Goal: Information Seeking & Learning: Find specific fact

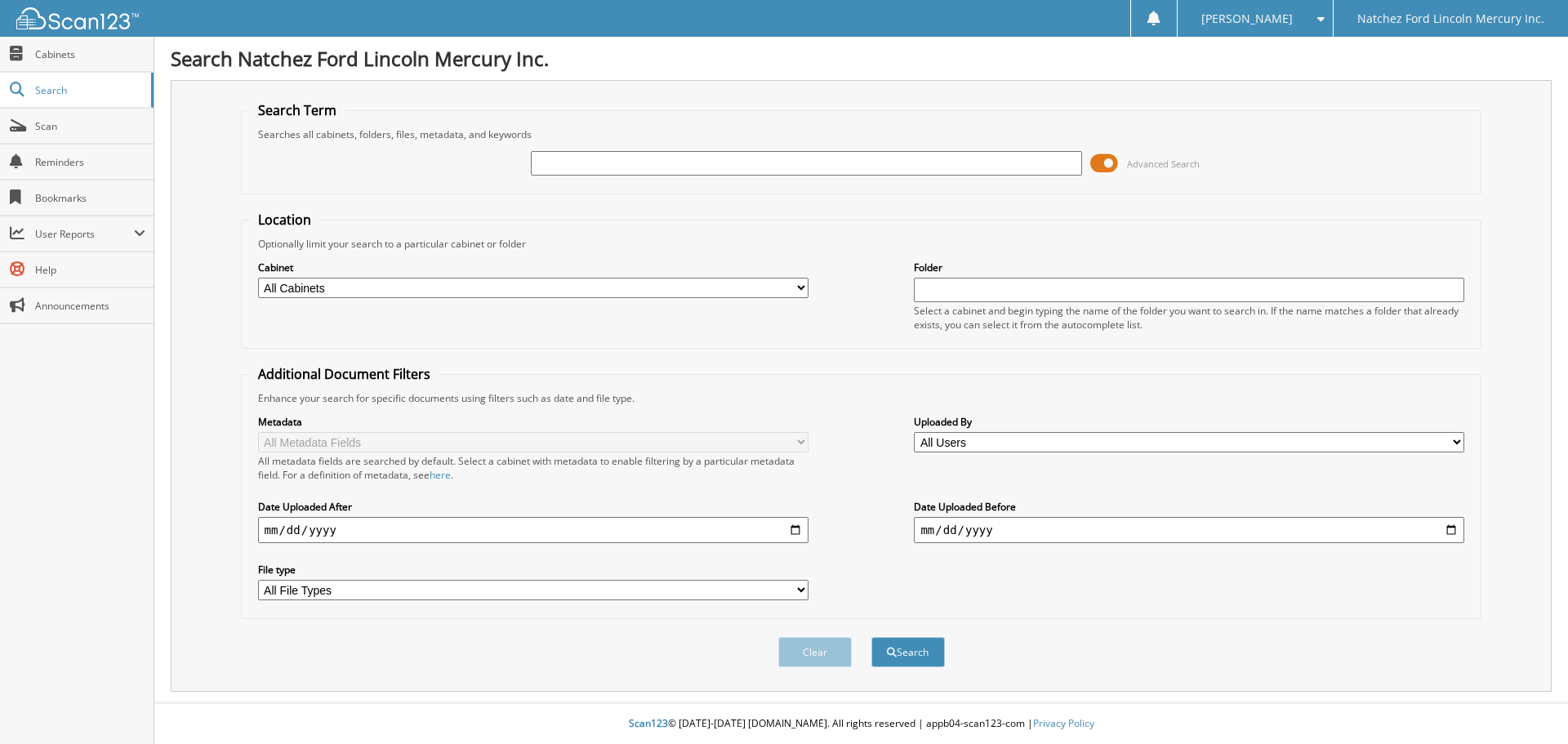
click at [631, 170] on input "text" at bounding box center [807, 163] width 551 height 24
type input "PRMM1680"
click at [872, 637] on button "Search" at bounding box center [909, 652] width 73 height 30
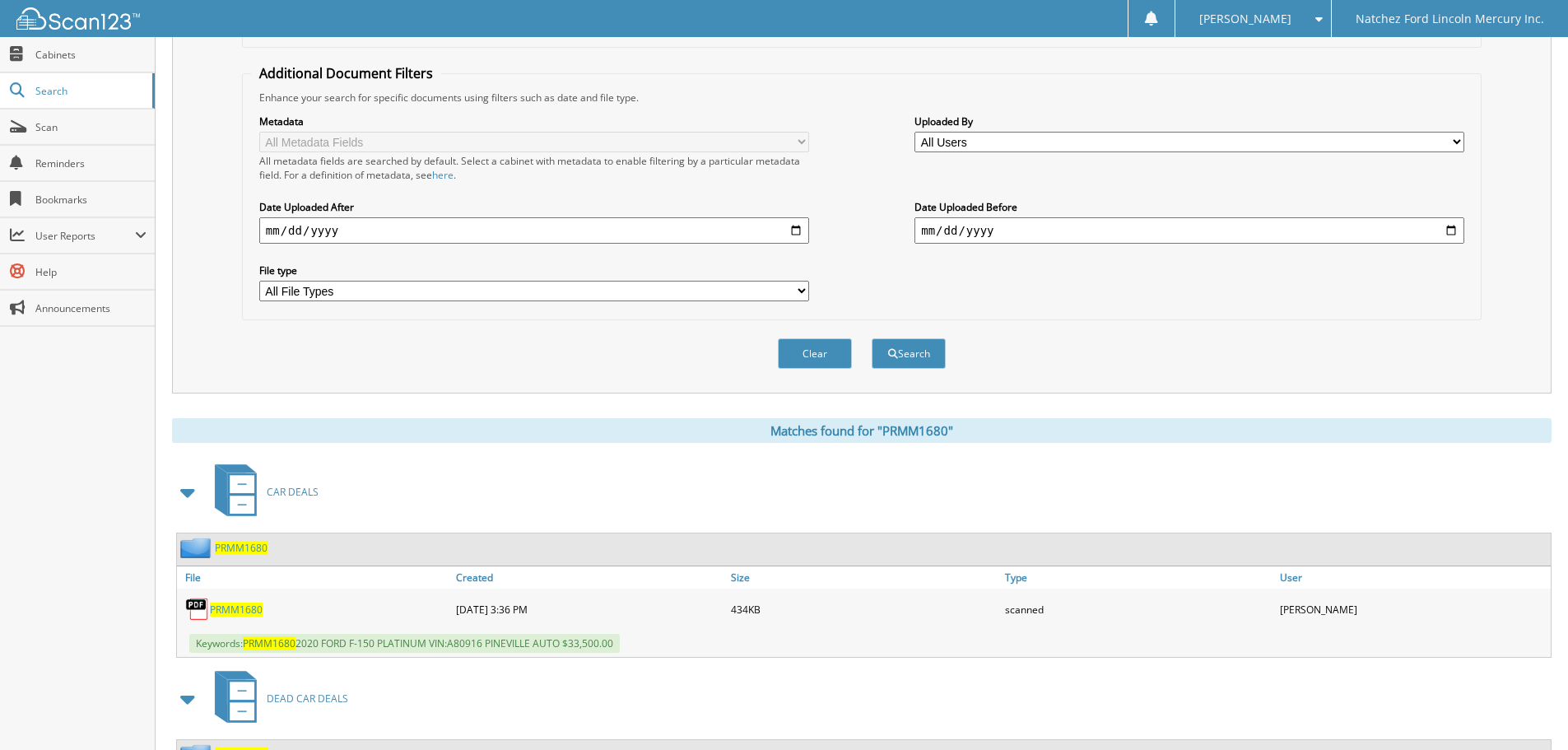
scroll to position [57, 0]
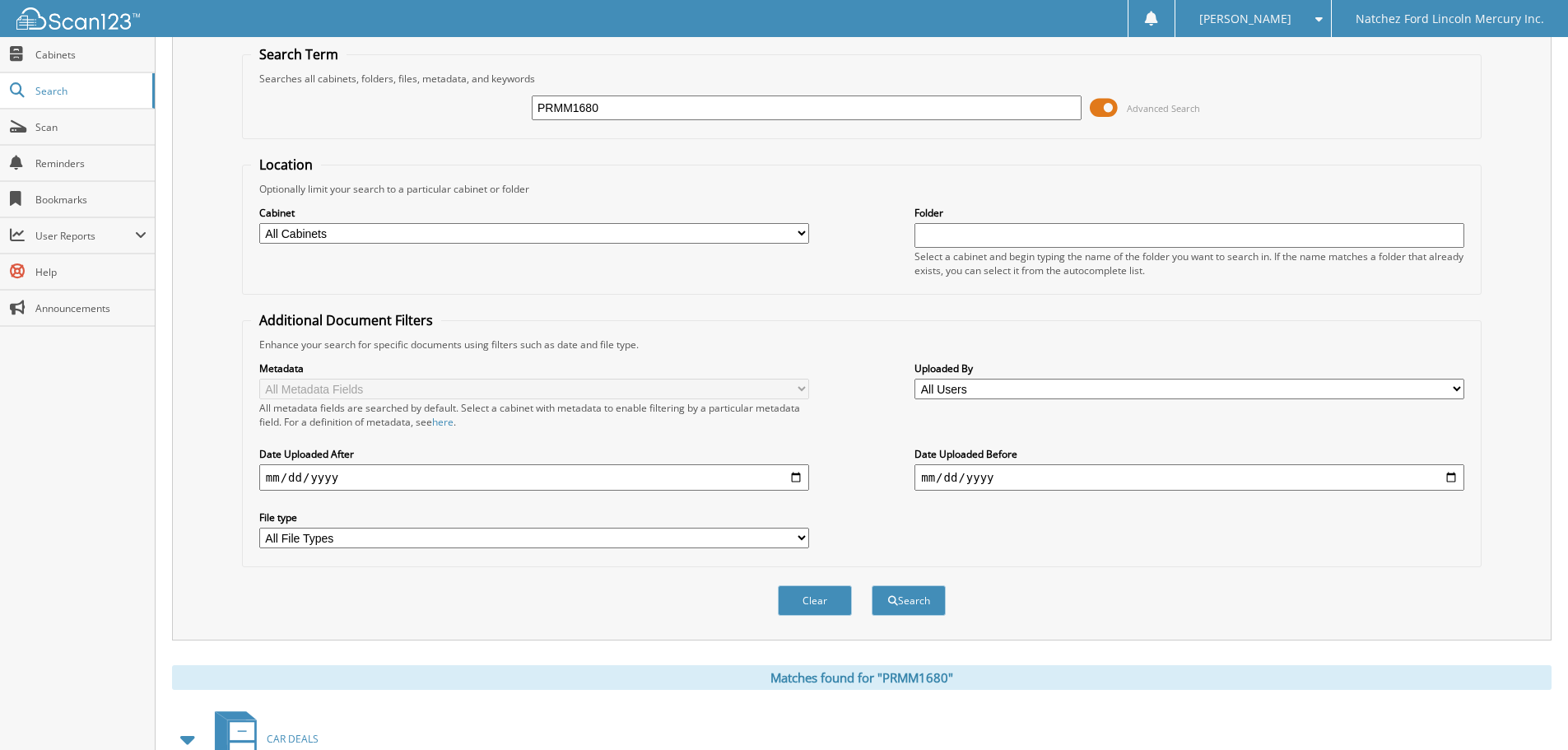
click at [683, 103] on input "PRMM1680" at bounding box center [806, 107] width 550 height 24
type input "PRMM1680B"
click at [872, 585] on button "Search" at bounding box center [909, 600] width 74 height 30
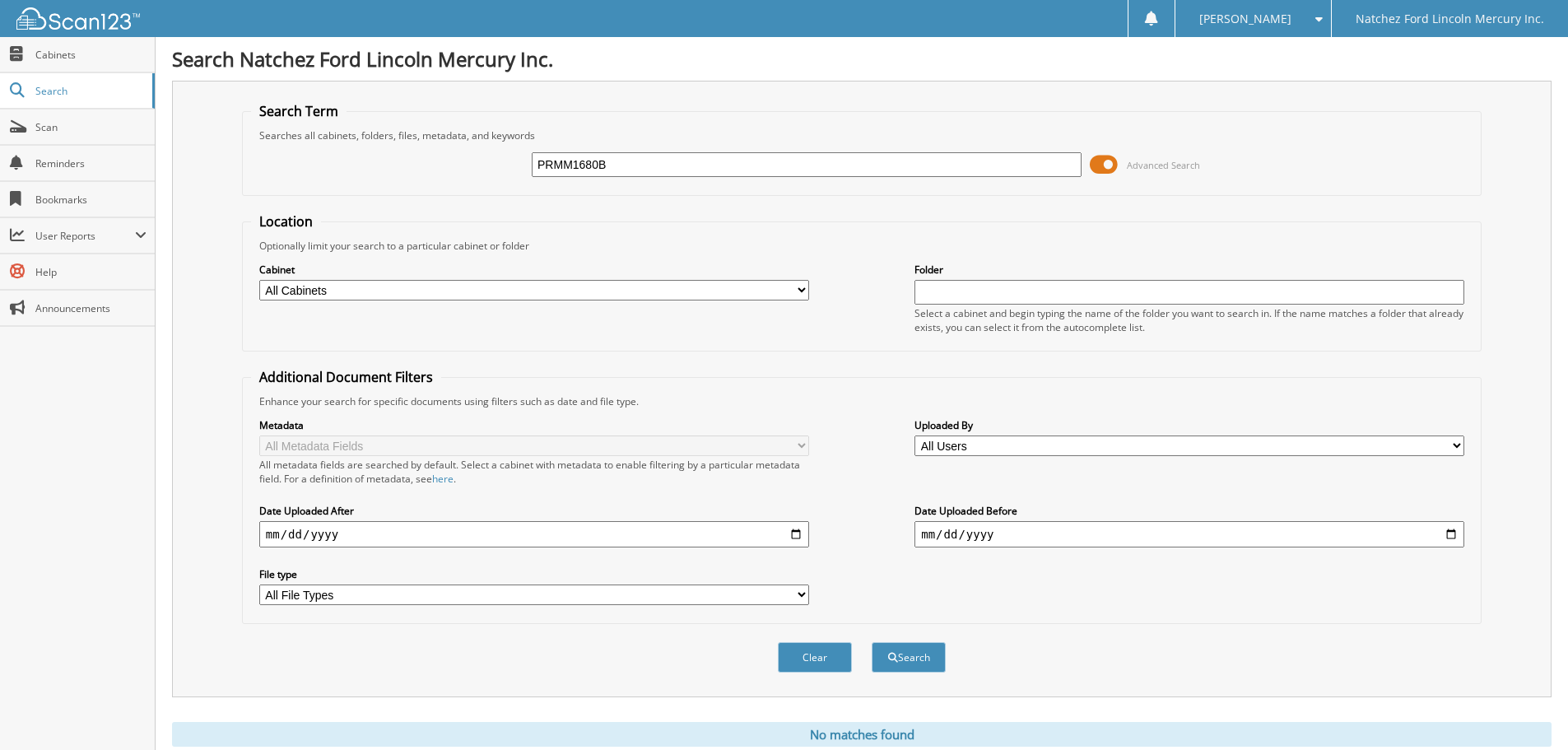
scroll to position [55, 0]
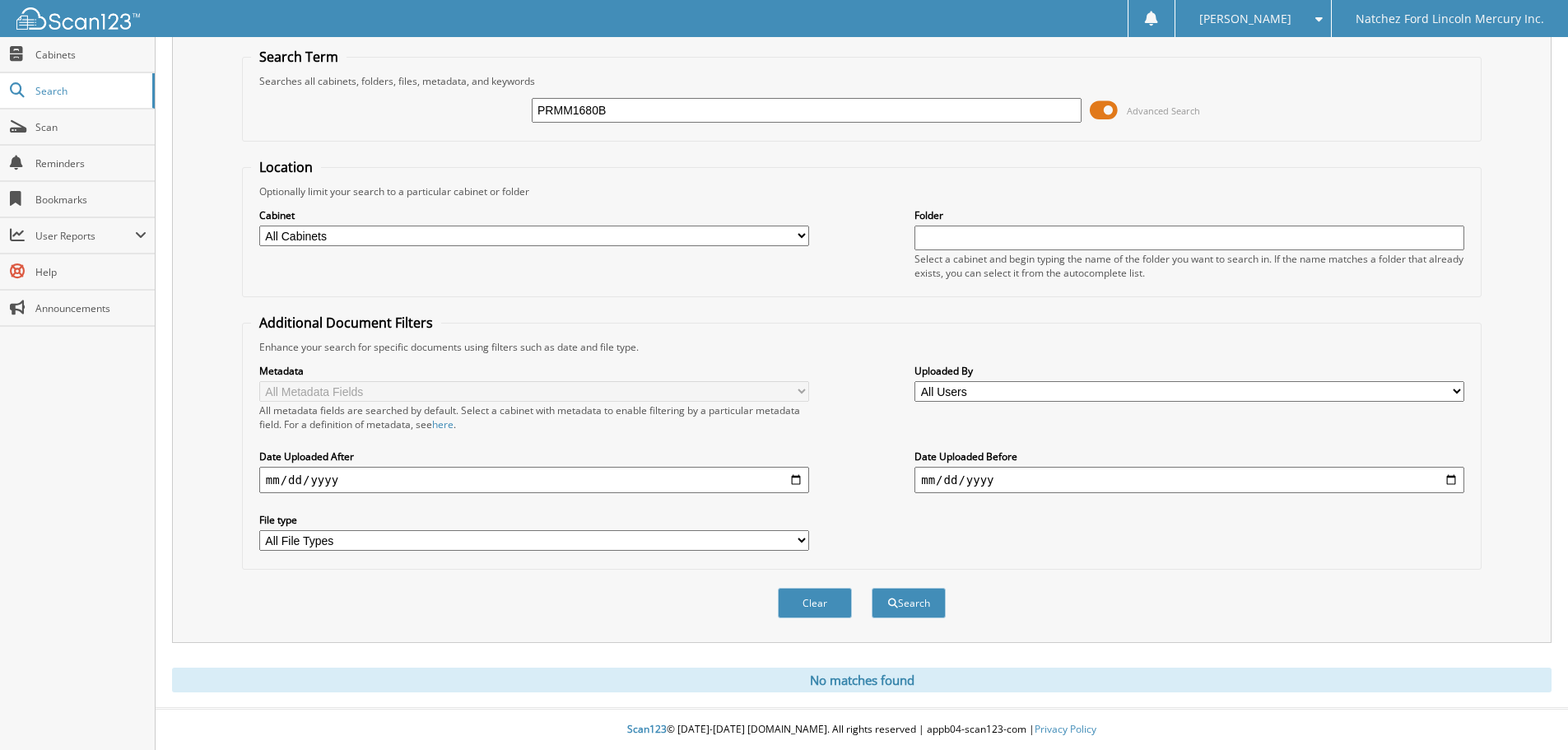
click at [646, 114] on input "PRMM1680B" at bounding box center [806, 110] width 550 height 24
type input "PRMM1680"
click at [872, 588] on button "Search" at bounding box center [909, 603] width 74 height 30
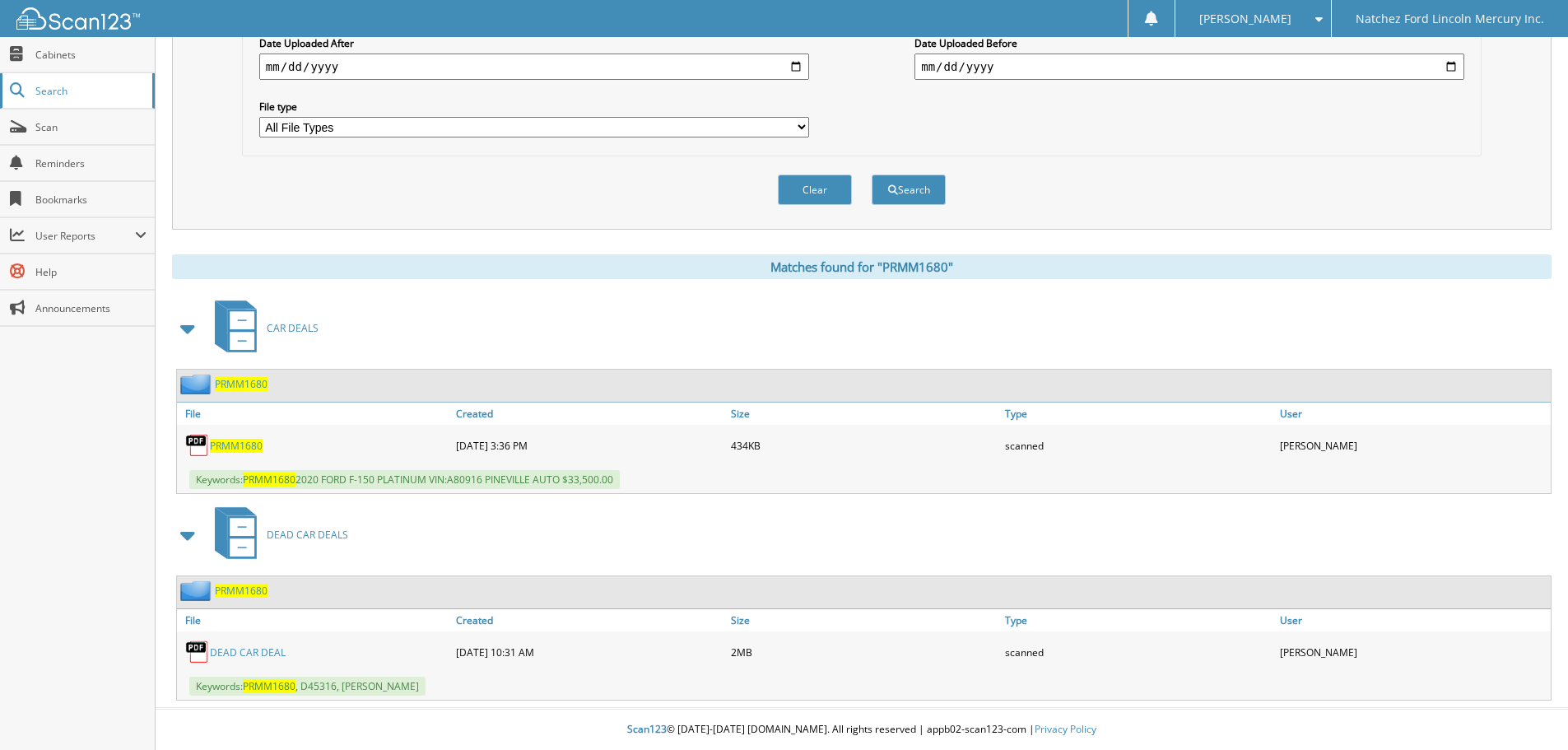
click at [75, 95] on span "Search" at bounding box center [89, 91] width 109 height 14
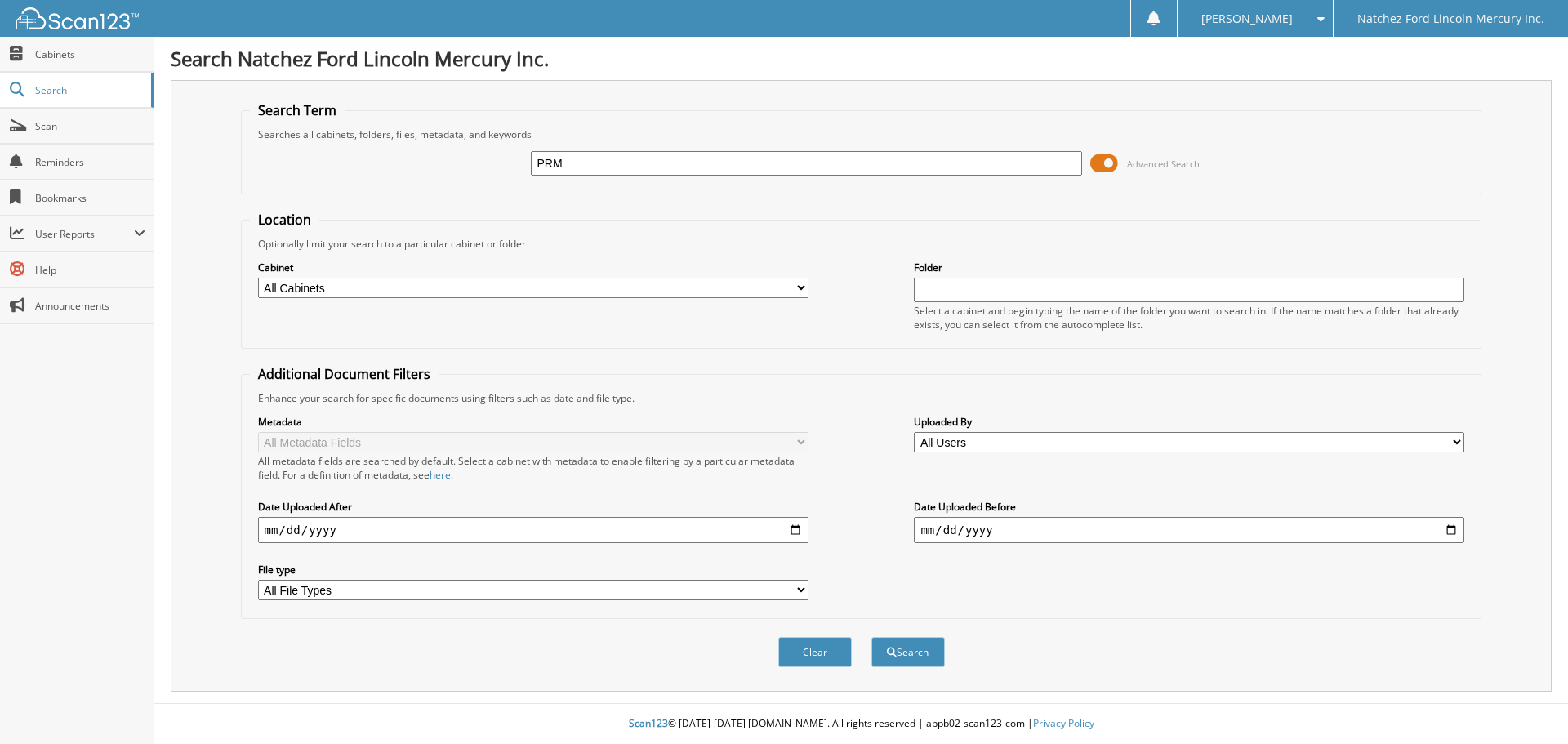
type input "PRMM1680B"
click at [872, 637] on button "Search" at bounding box center [909, 652] width 73 height 30
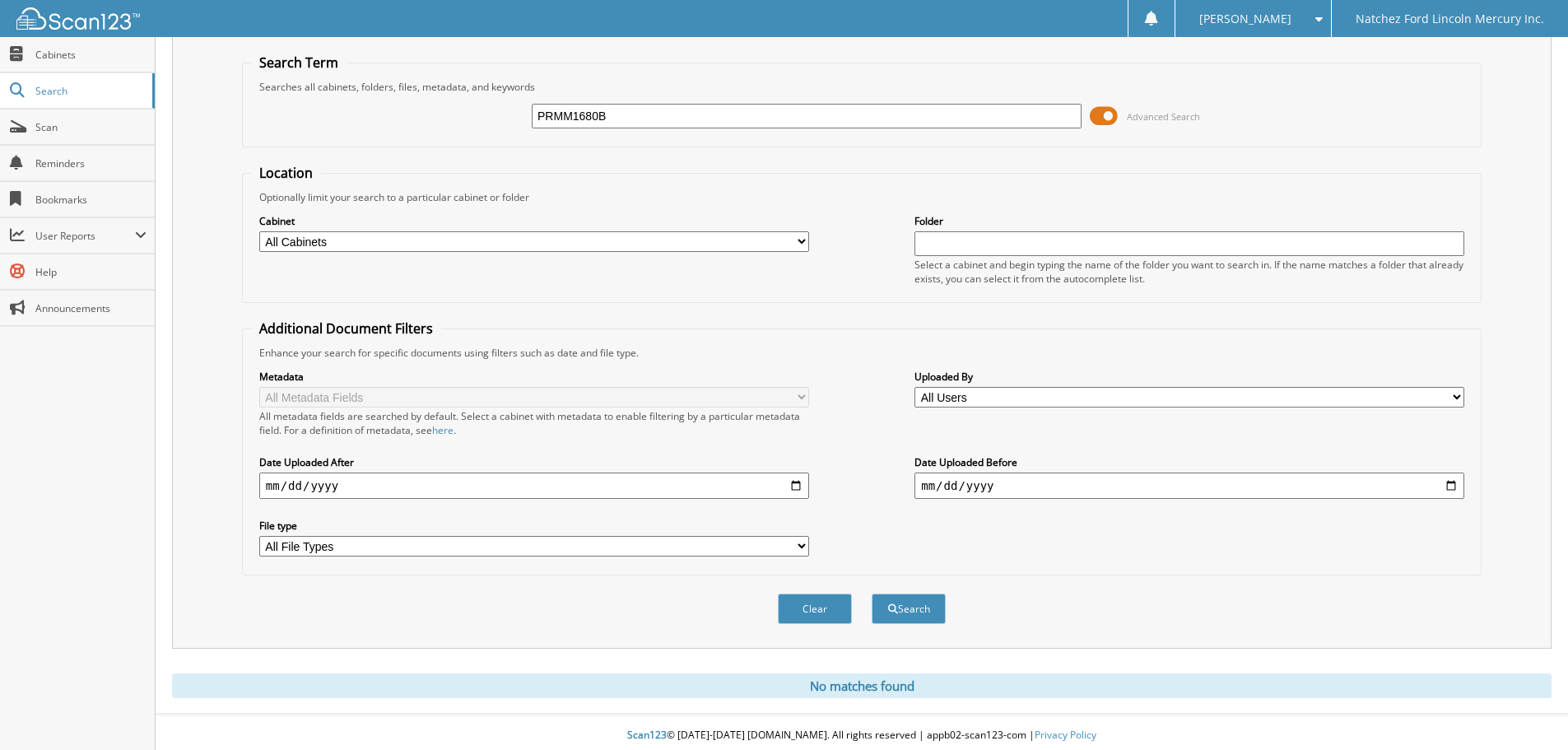
scroll to position [55, 0]
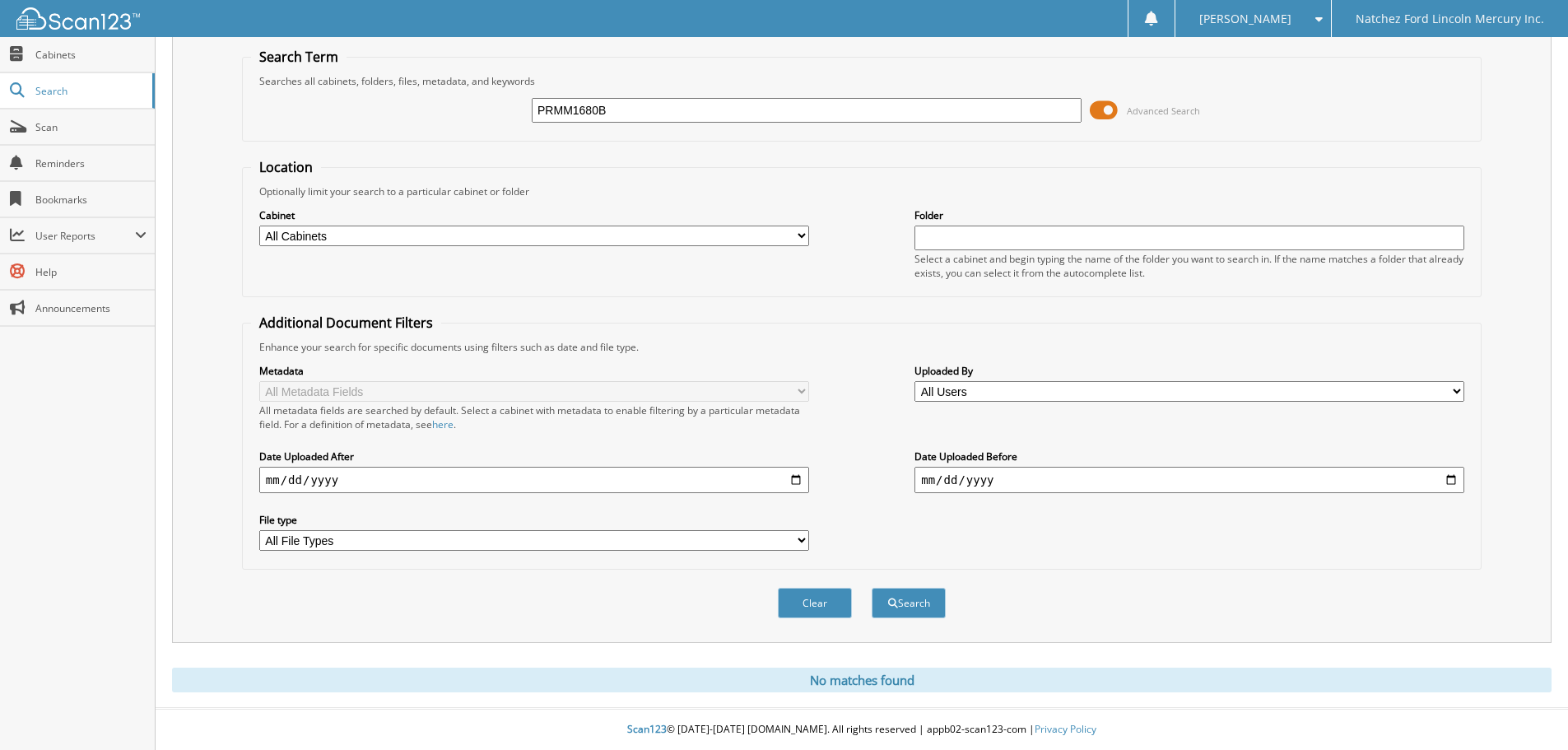
click at [711, 114] on input "PRMM1680B" at bounding box center [806, 110] width 550 height 24
type input "PRMM1680"
click at [872, 588] on button "Search" at bounding box center [909, 603] width 74 height 30
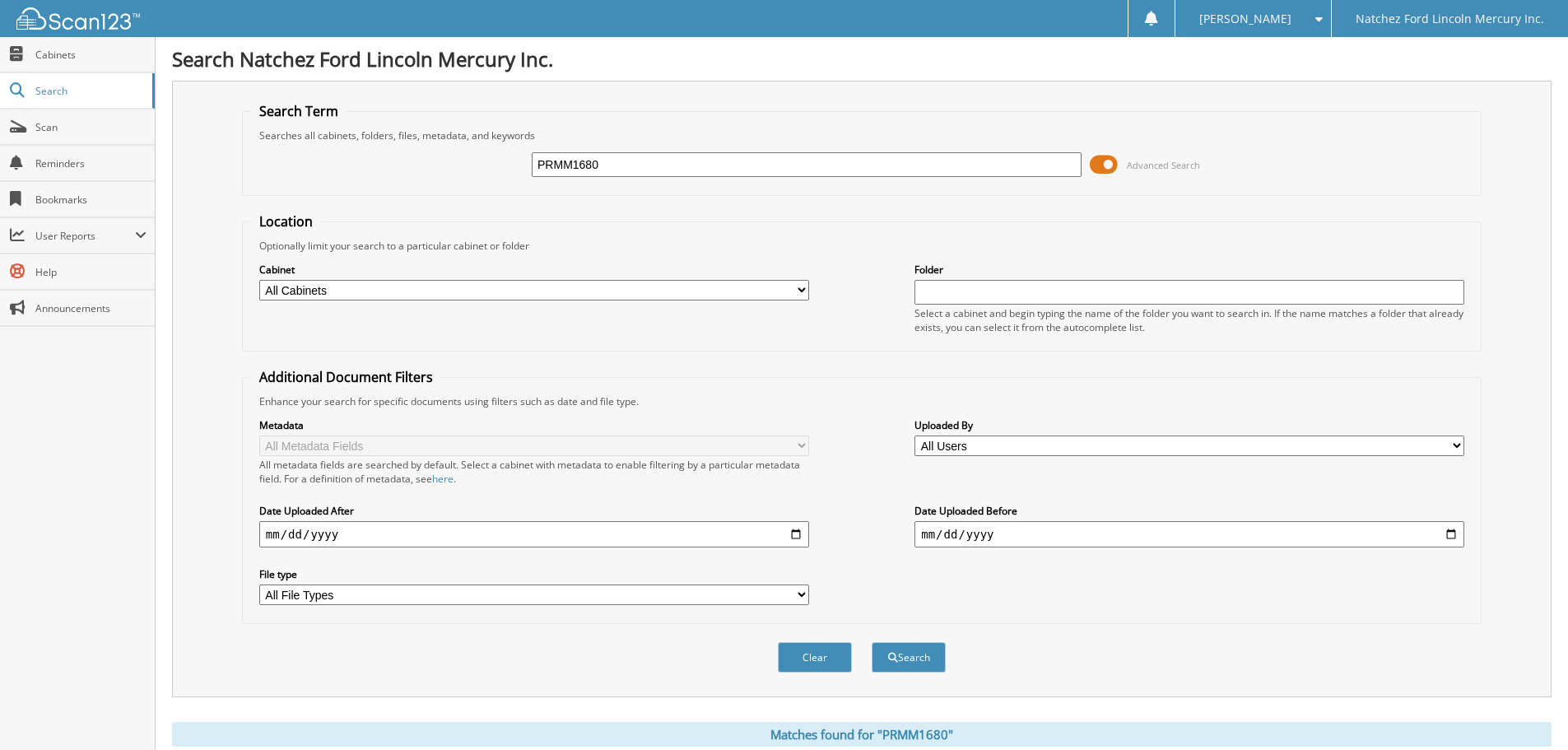
click at [562, 166] on input "PRMM1680" at bounding box center [806, 164] width 550 height 24
type input "PRM1680"
click at [872, 642] on button "Search" at bounding box center [909, 657] width 74 height 30
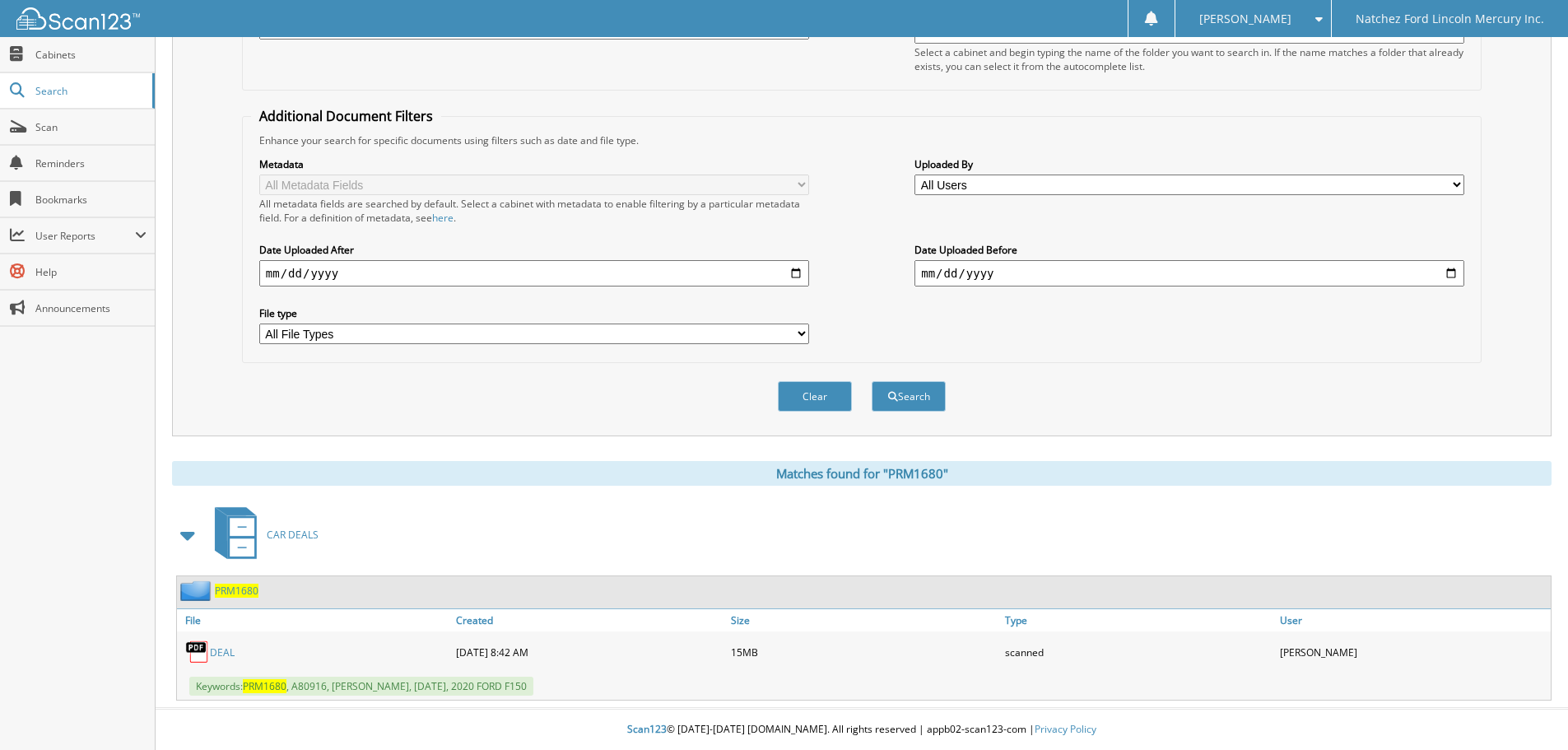
click at [232, 655] on link "DEAL" at bounding box center [221, 652] width 24 height 14
click at [220, 655] on link "DEAL" at bounding box center [221, 652] width 24 height 14
click at [237, 590] on span "PRM1680" at bounding box center [236, 591] width 44 height 14
